Goal: Information Seeking & Learning: Compare options

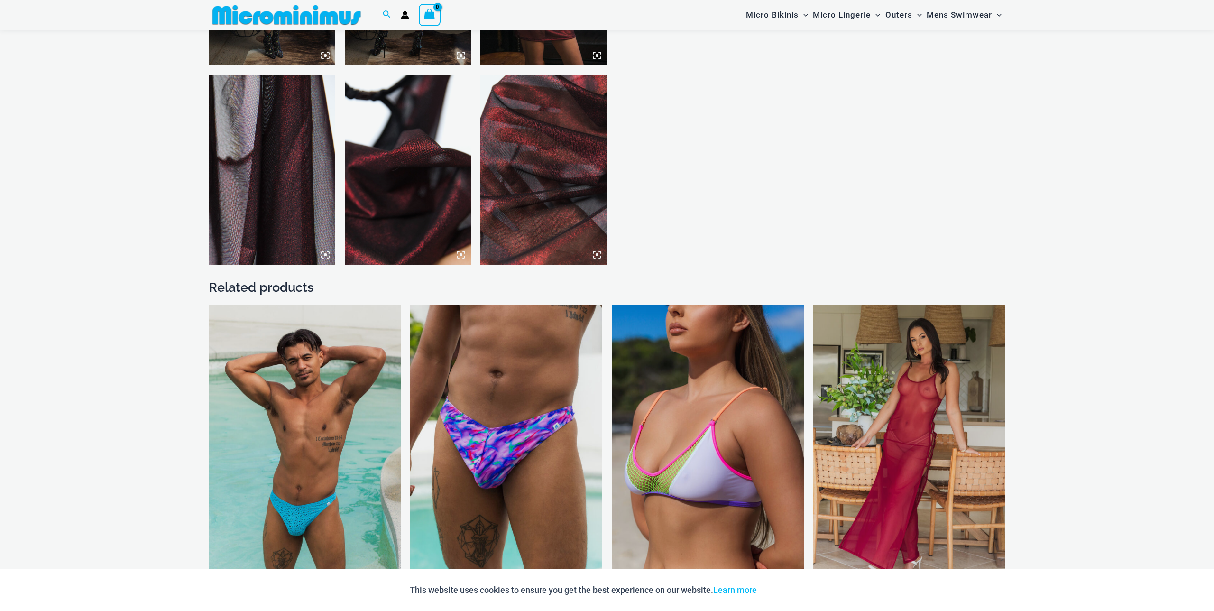
scroll to position [1022, 0]
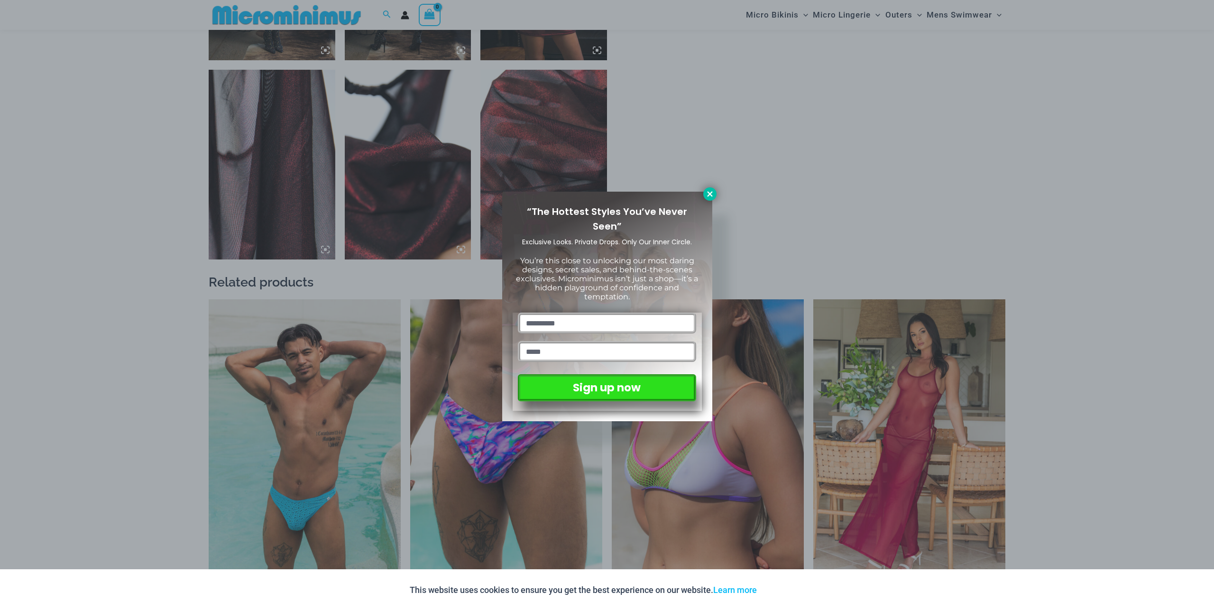
click at [713, 195] on icon at bounding box center [710, 194] width 9 height 9
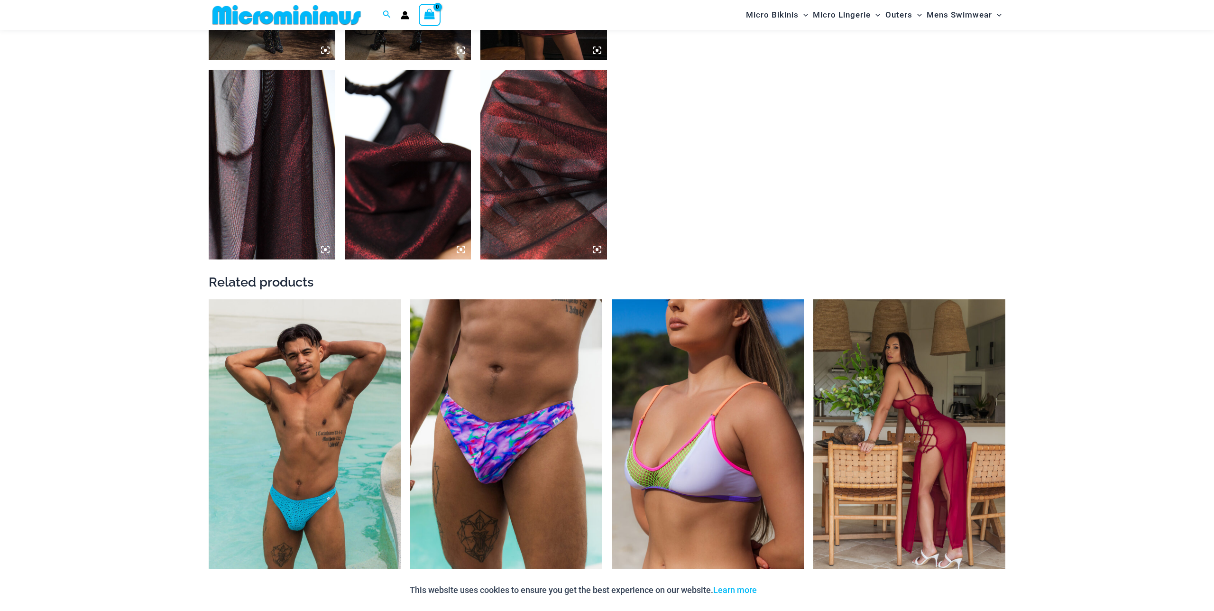
click at [892, 445] on img at bounding box center [910, 443] width 192 height 288
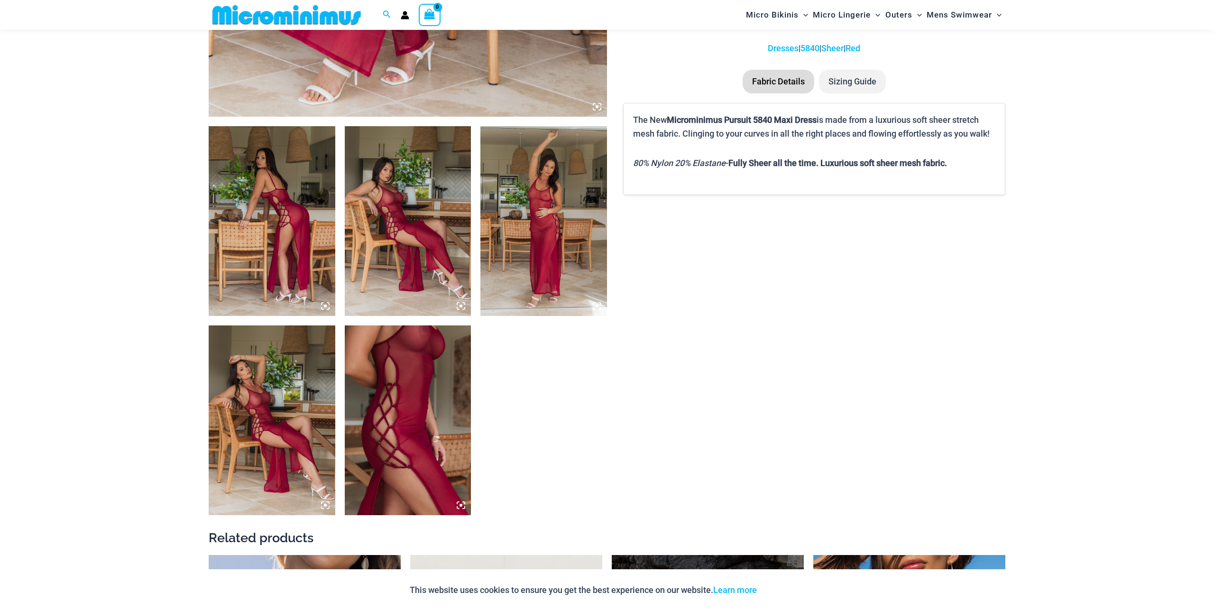
scroll to position [568, 0]
click at [388, 417] on img at bounding box center [408, 419] width 127 height 190
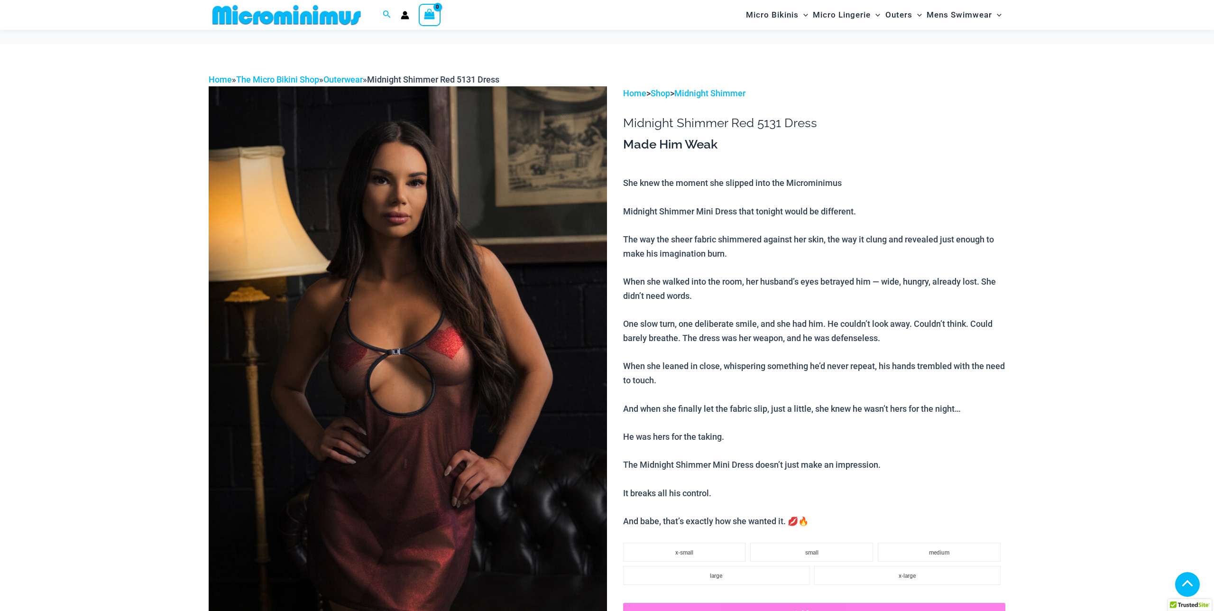
scroll to position [1417, 0]
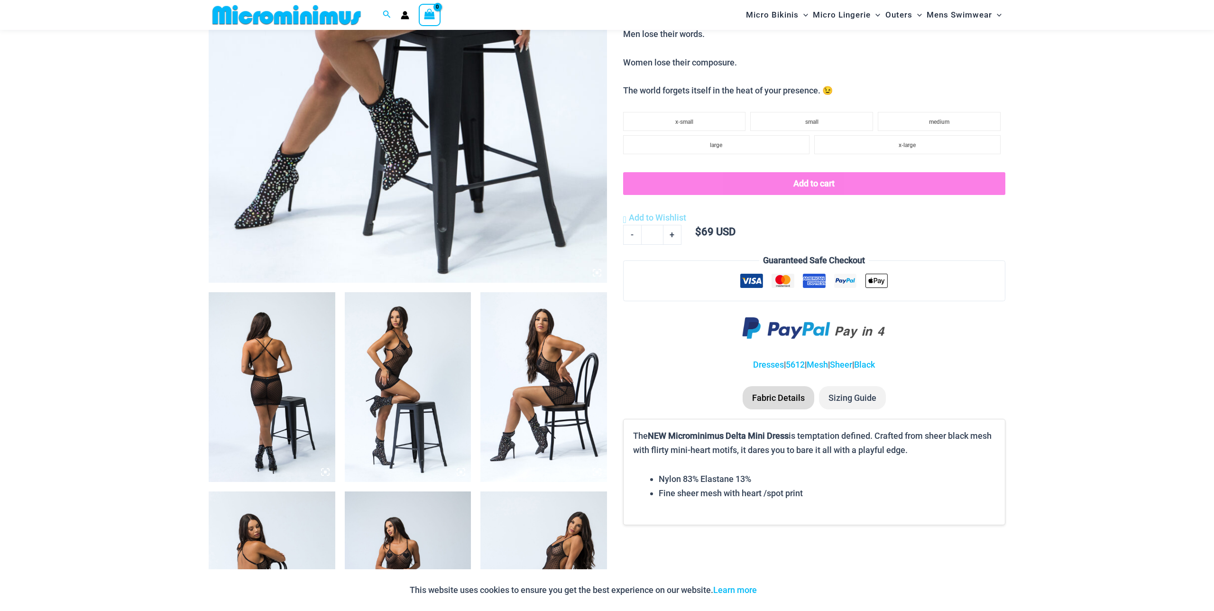
scroll to position [400, 0]
